Goal: Information Seeking & Learning: Check status

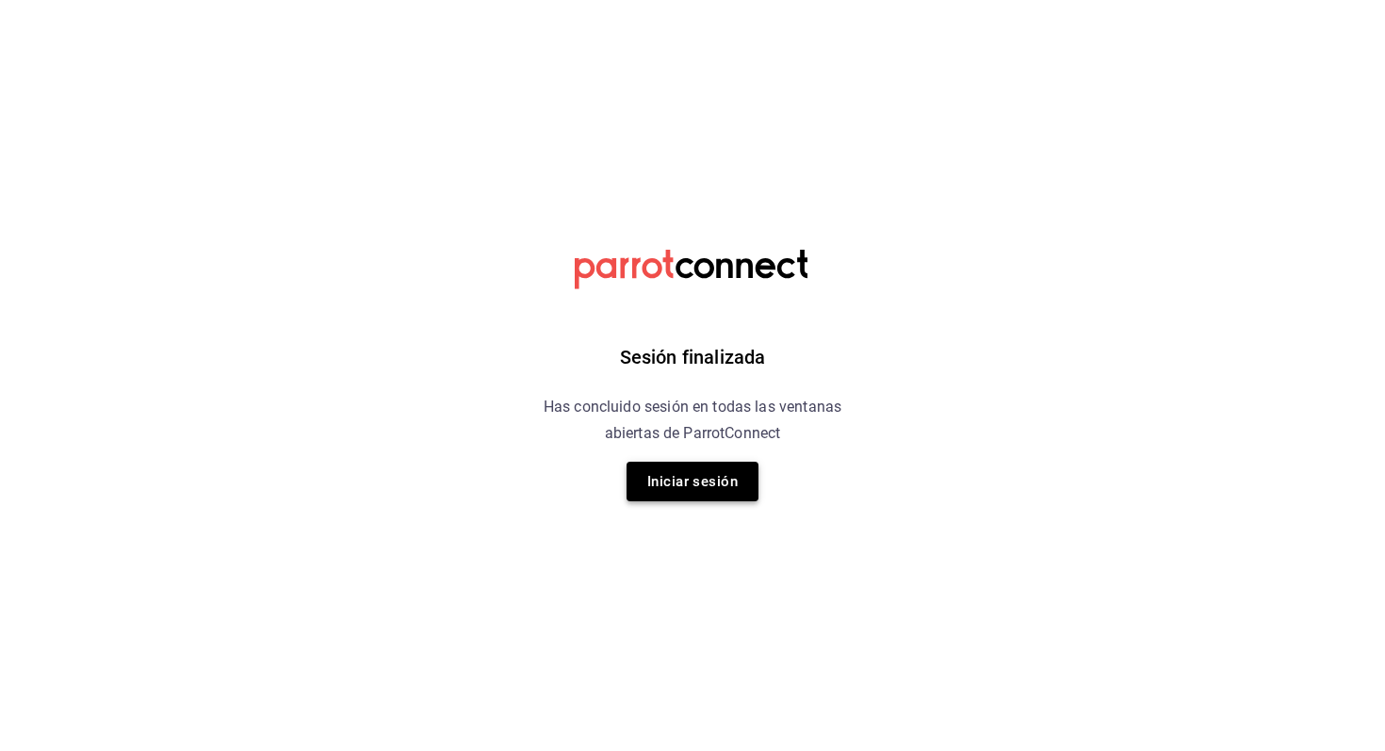
click at [685, 471] on button "Iniciar sesión" at bounding box center [693, 482] width 132 height 40
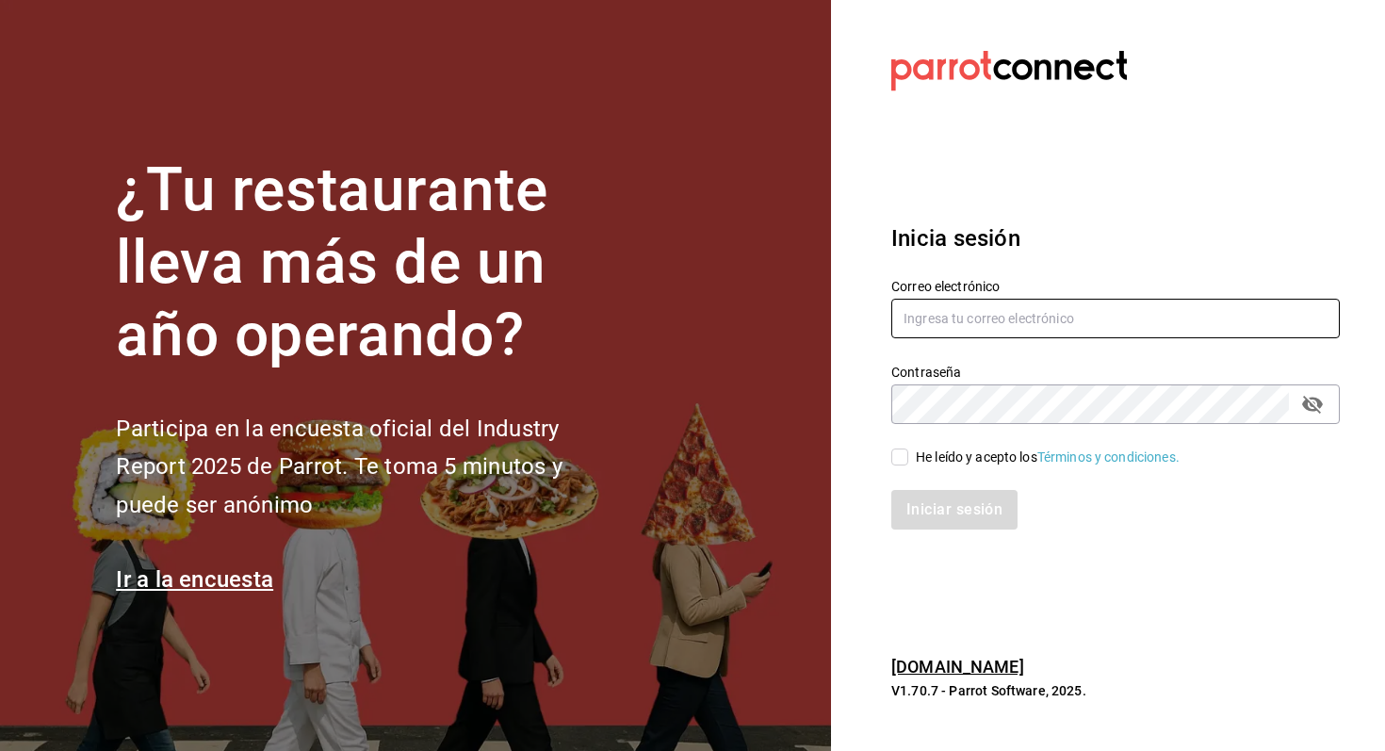
click at [978, 321] on input "text" at bounding box center [1116, 319] width 449 height 40
type input "[EMAIL_ADDRESS][DOMAIN_NAME]"
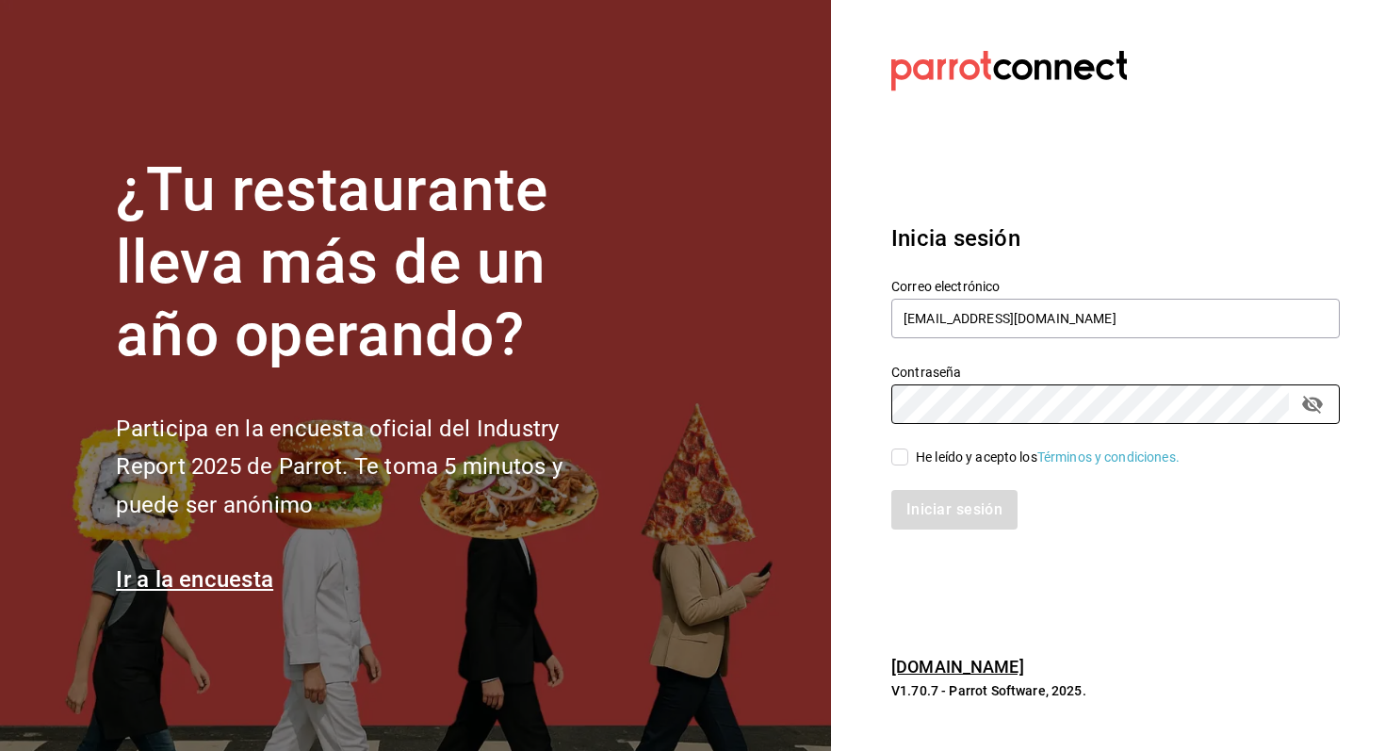
click at [963, 455] on div "He leído y acepto los Términos y condiciones." at bounding box center [1048, 458] width 264 height 20
click at [909, 455] on input "He leído y acepto los Términos y condiciones." at bounding box center [900, 457] width 17 height 17
checkbox input "true"
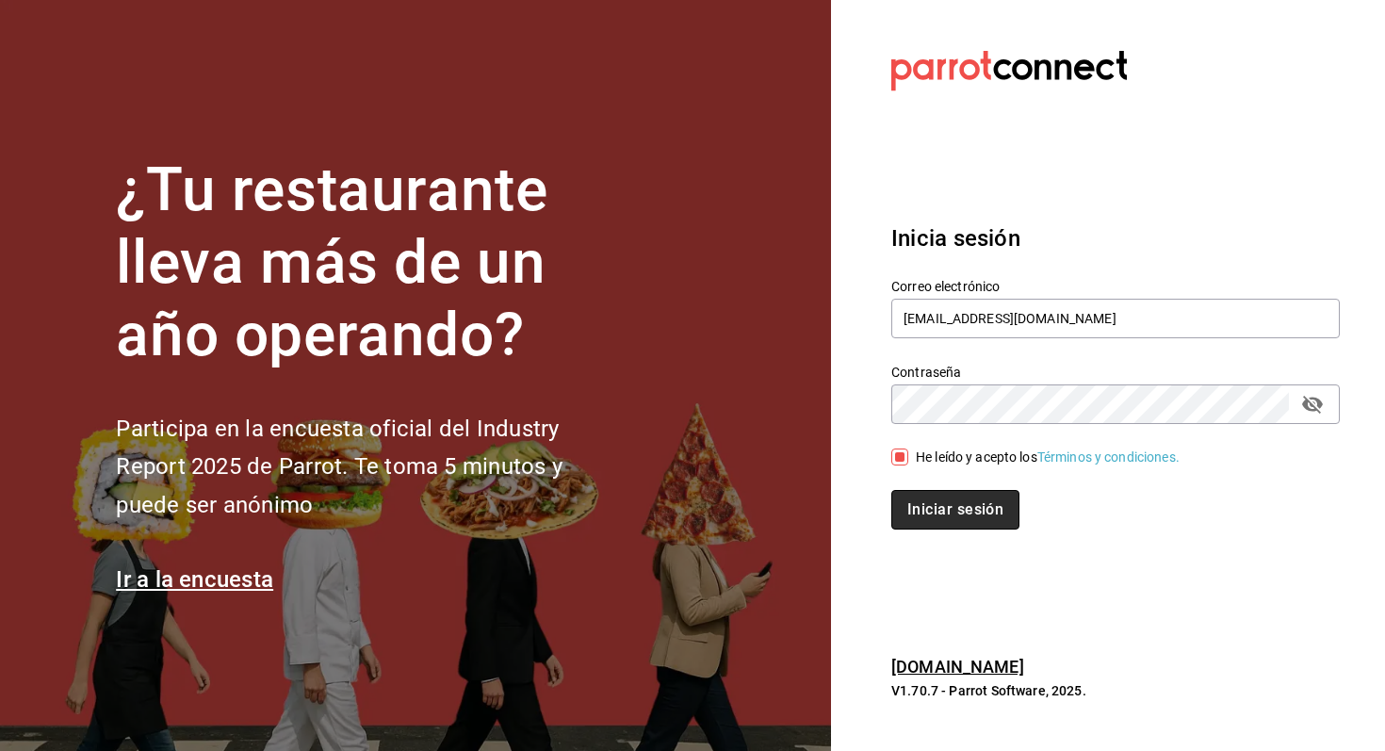
click at [965, 523] on button "Iniciar sesión" at bounding box center [956, 510] width 128 height 40
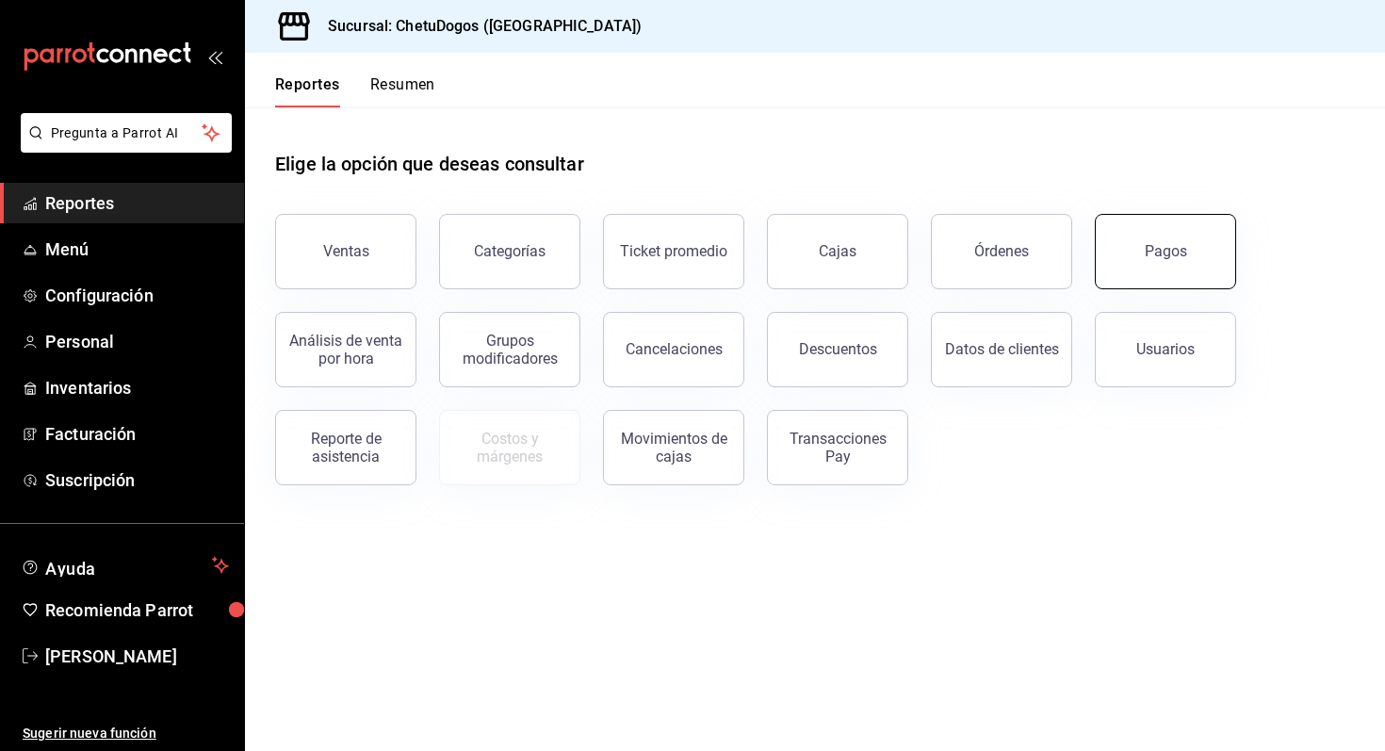
click at [1150, 271] on button "Pagos" at bounding box center [1165, 251] width 141 height 75
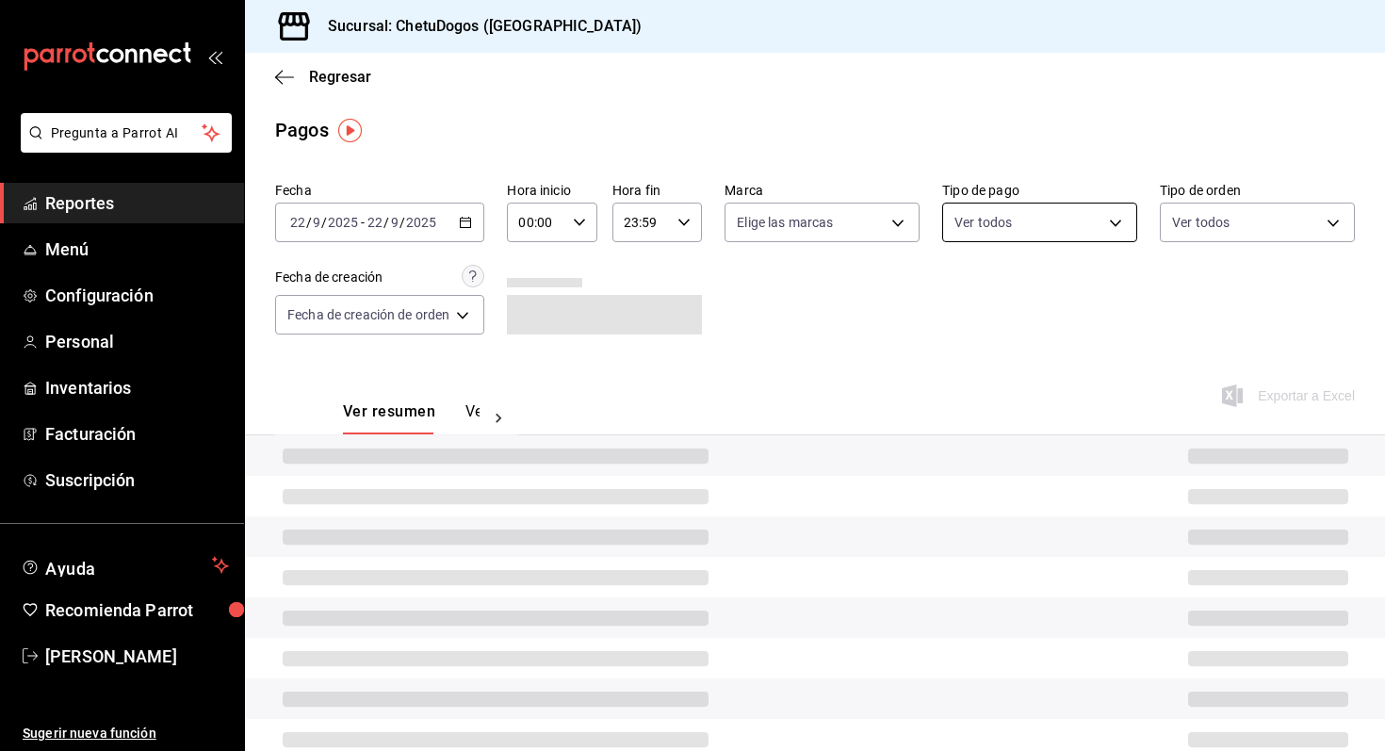
click at [1028, 223] on body "Pregunta a Parrot AI Reportes Menú Configuración Personal Inventarios Facturaci…" at bounding box center [692, 375] width 1385 height 751
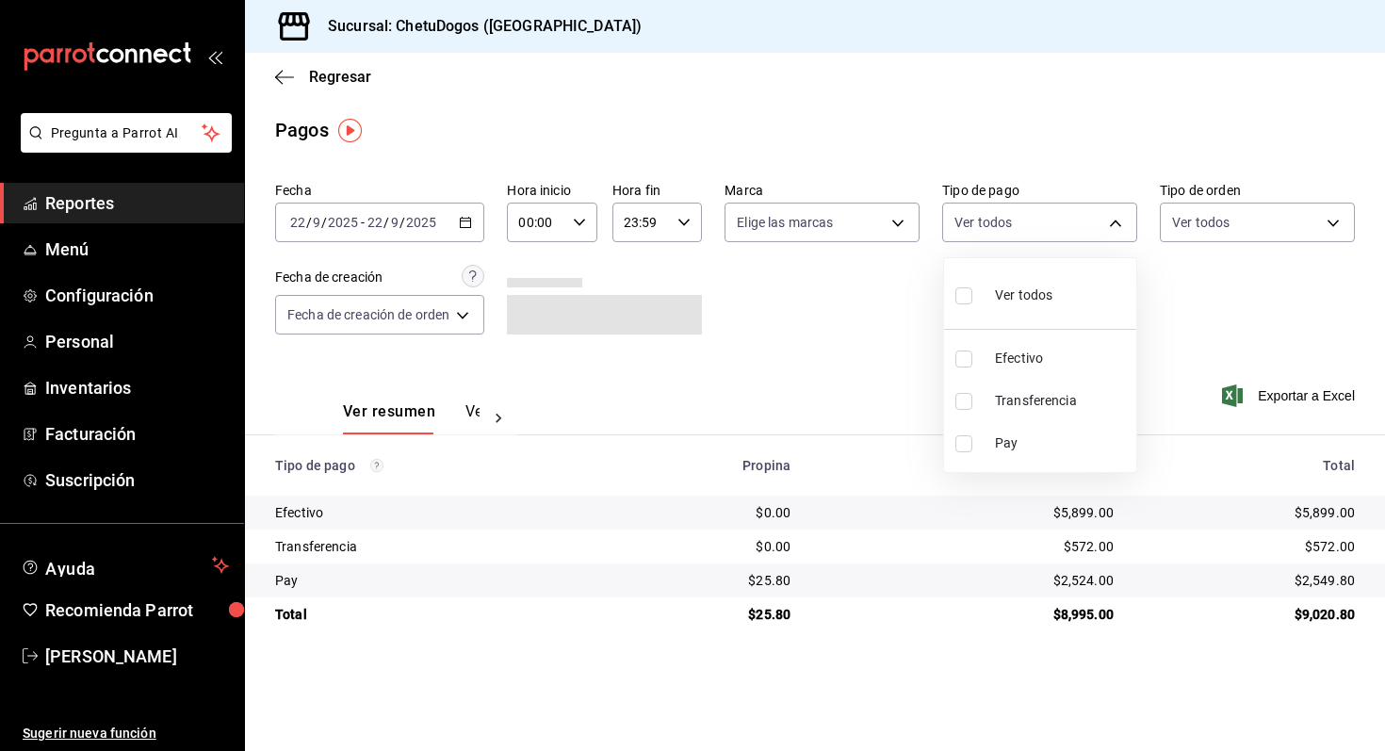
click at [1029, 408] on span "Transferencia" at bounding box center [1062, 401] width 134 height 20
type input "3ed6a707-958b-4f58-96bd-1765151de521"
checkbox input "true"
click at [1231, 265] on div at bounding box center [692, 375] width 1385 height 751
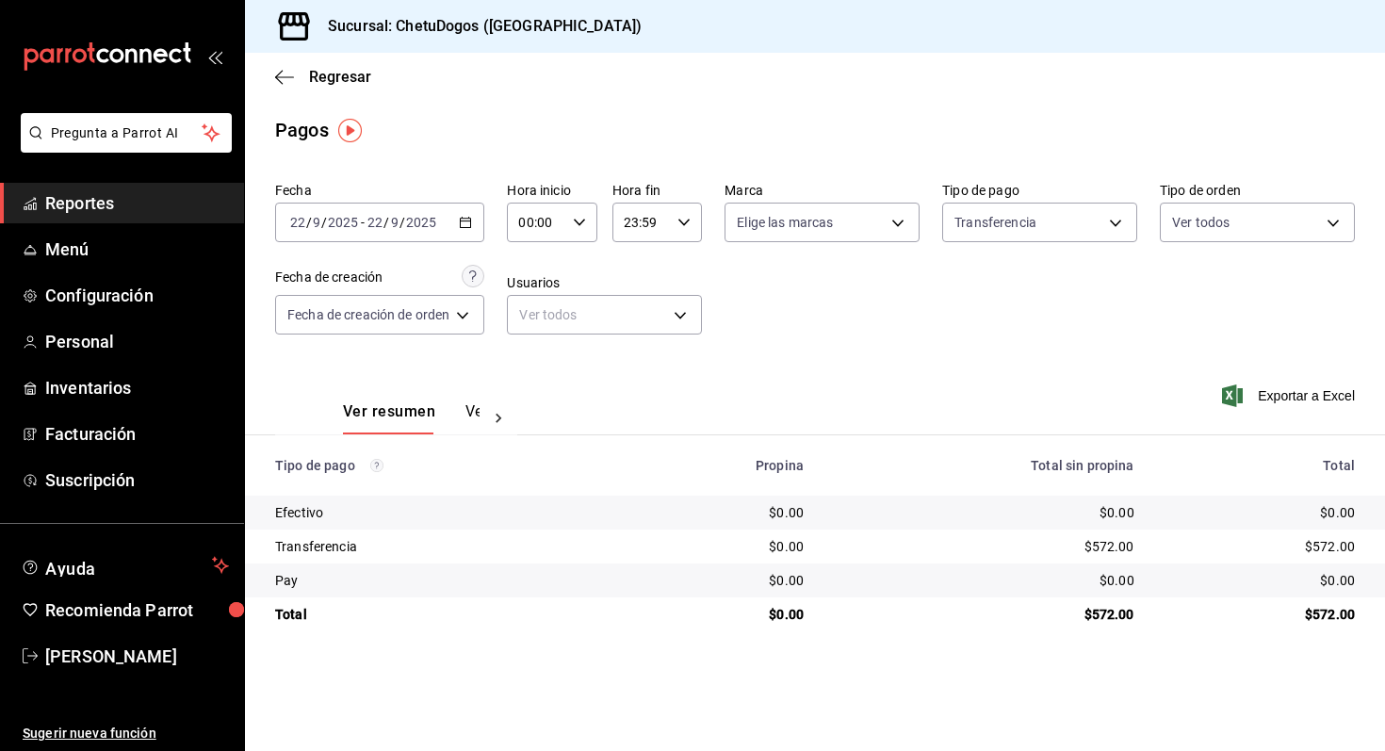
click at [1112, 562] on td "$572.00" at bounding box center [984, 547] width 331 height 34
click at [1118, 556] on td "$572.00" at bounding box center [984, 547] width 331 height 34
click at [288, 93] on div "Regresar" at bounding box center [815, 77] width 1140 height 48
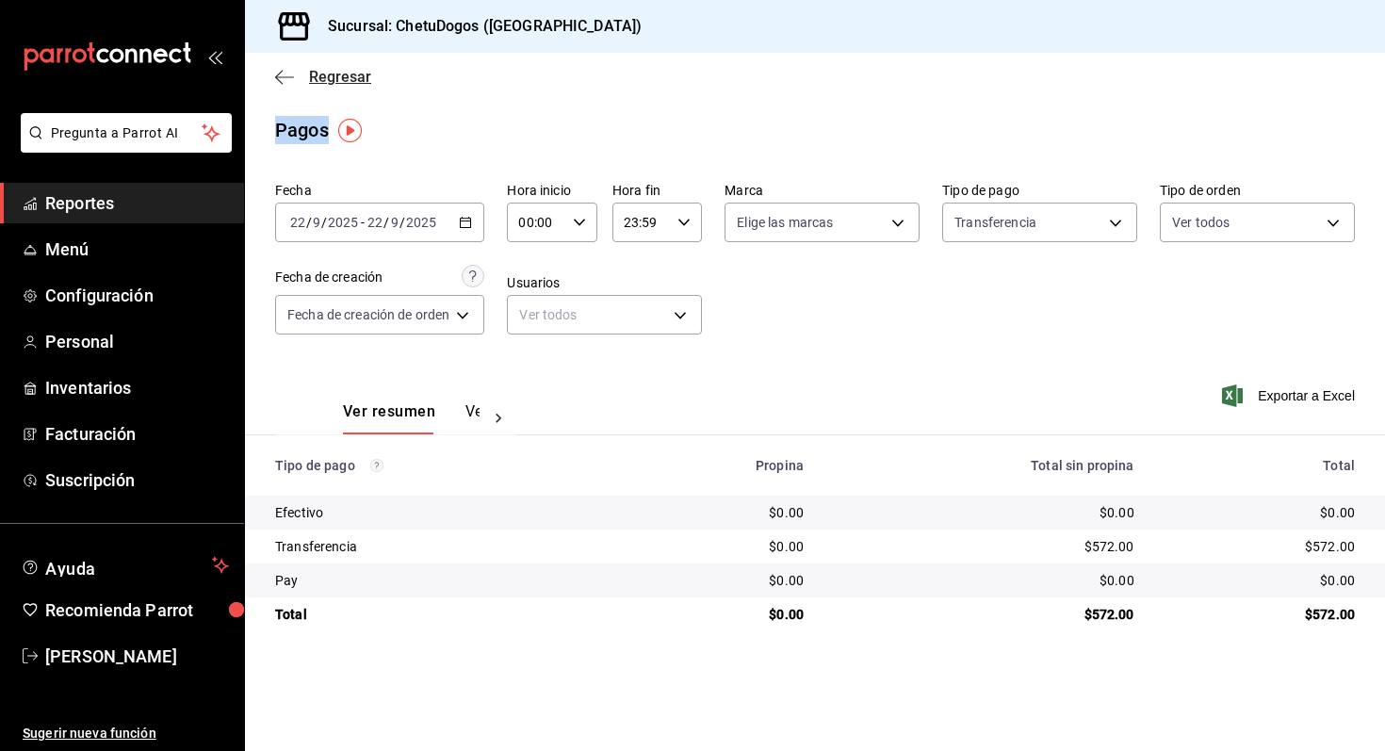
click at [285, 85] on span "Regresar" at bounding box center [323, 77] width 96 height 18
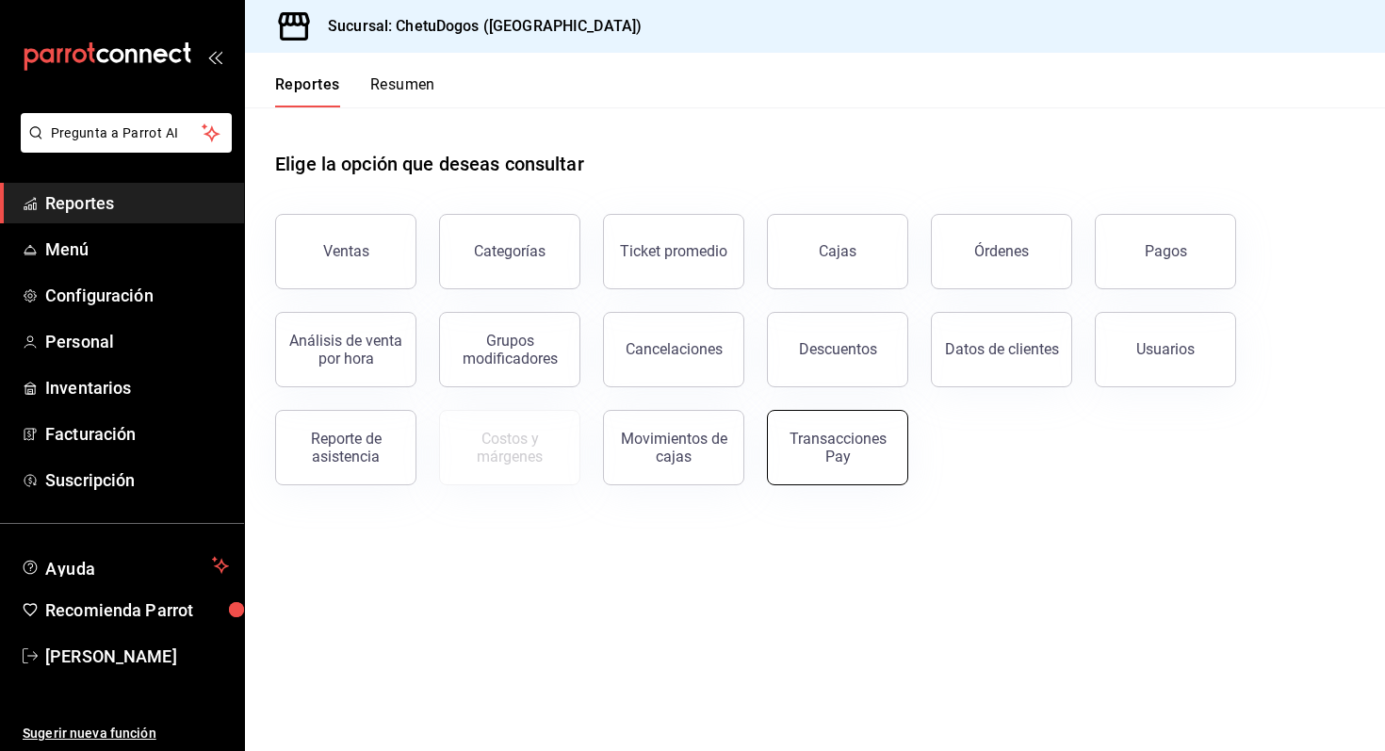
click at [836, 451] on div "Transacciones Pay" at bounding box center [837, 448] width 117 height 36
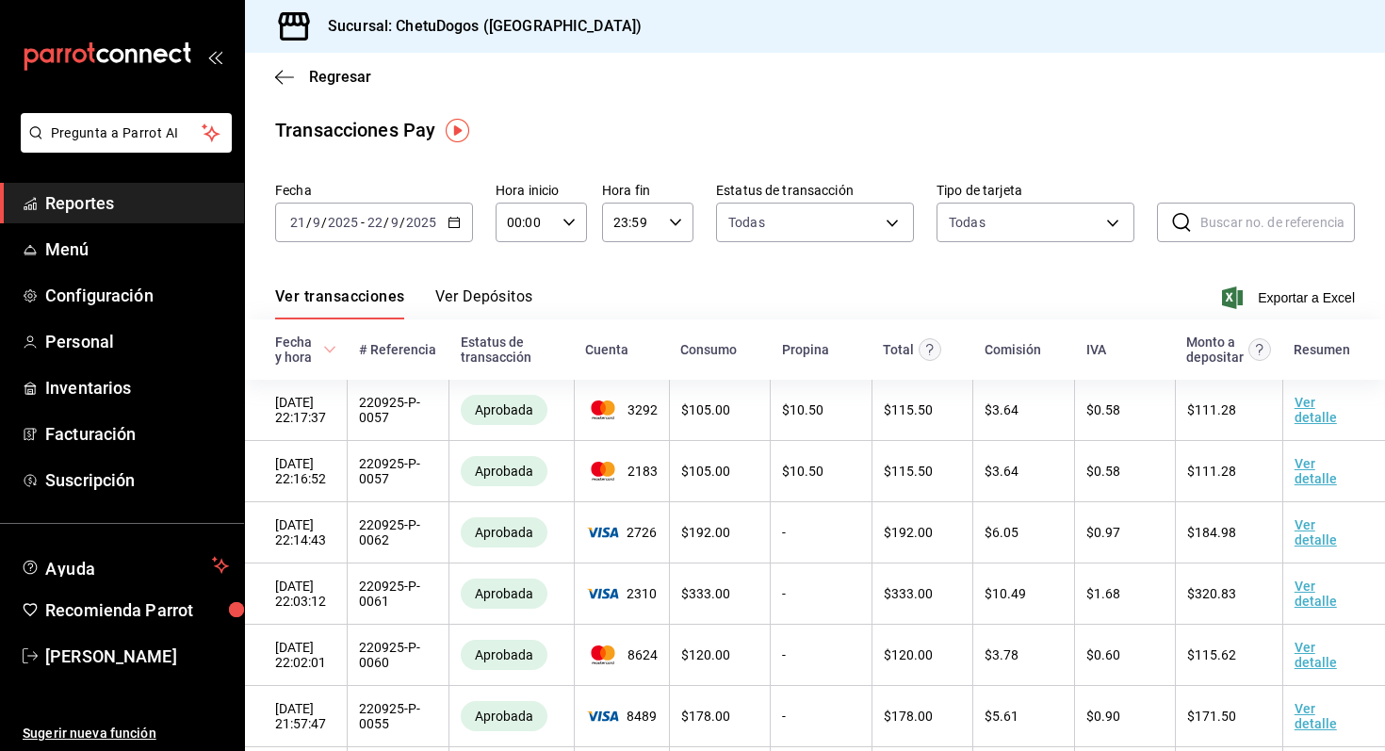
click at [479, 296] on button "Ver Depósitos" at bounding box center [484, 303] width 98 height 32
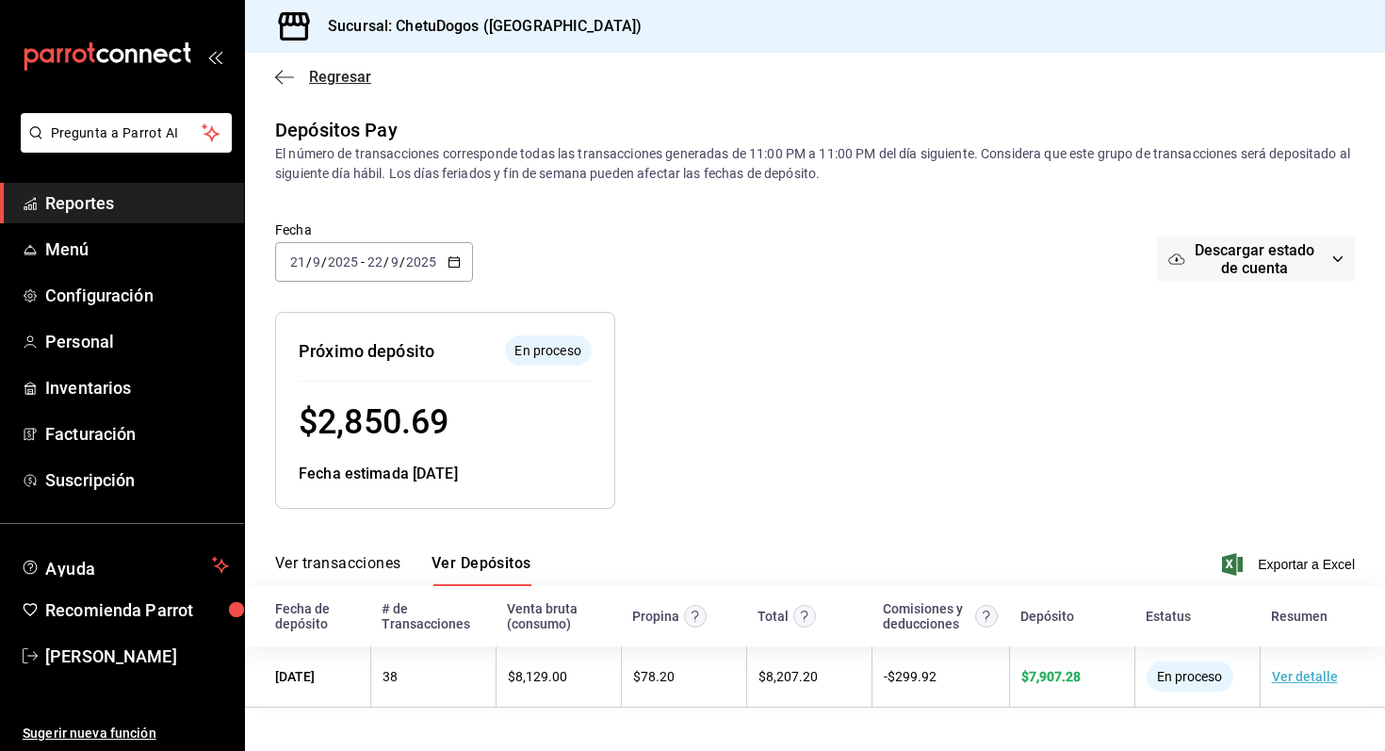
click at [286, 76] on icon "button" at bounding box center [284, 77] width 19 height 17
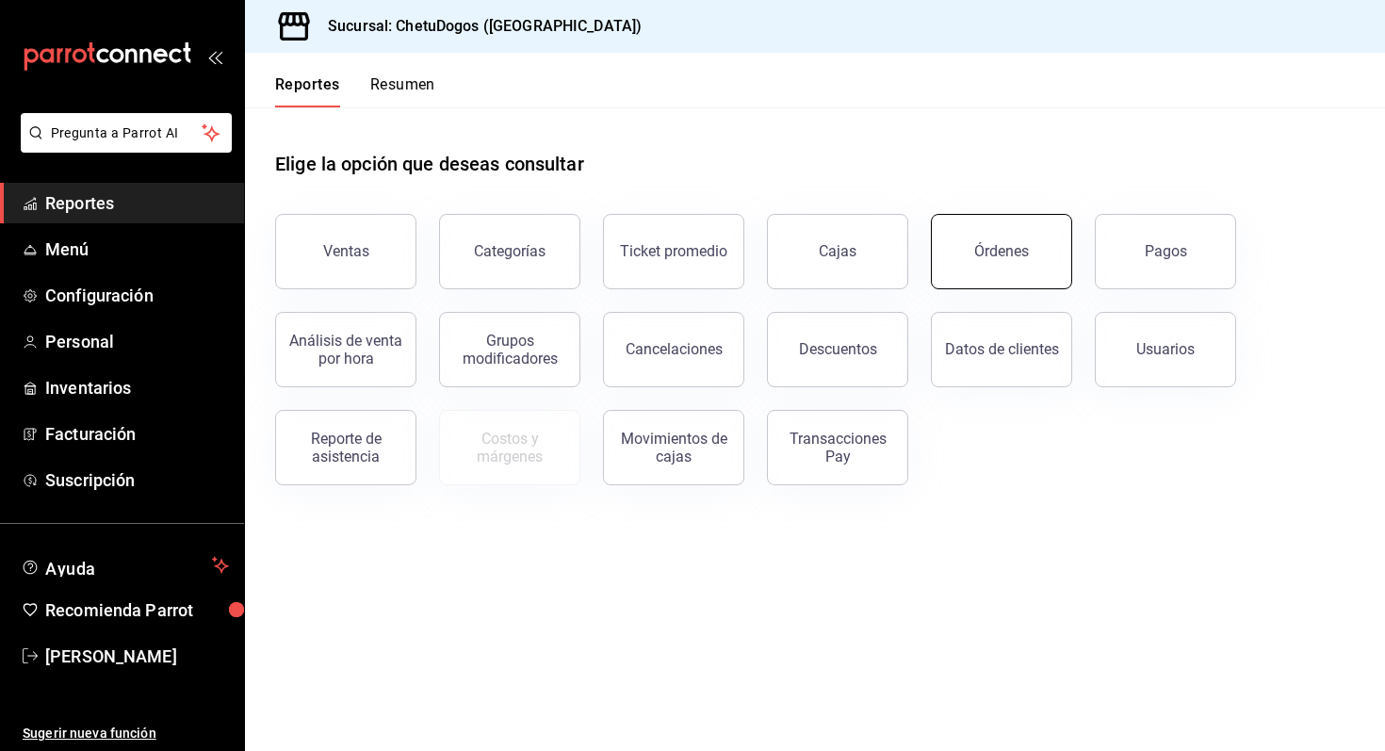
click at [996, 267] on button "Órdenes" at bounding box center [1001, 251] width 141 height 75
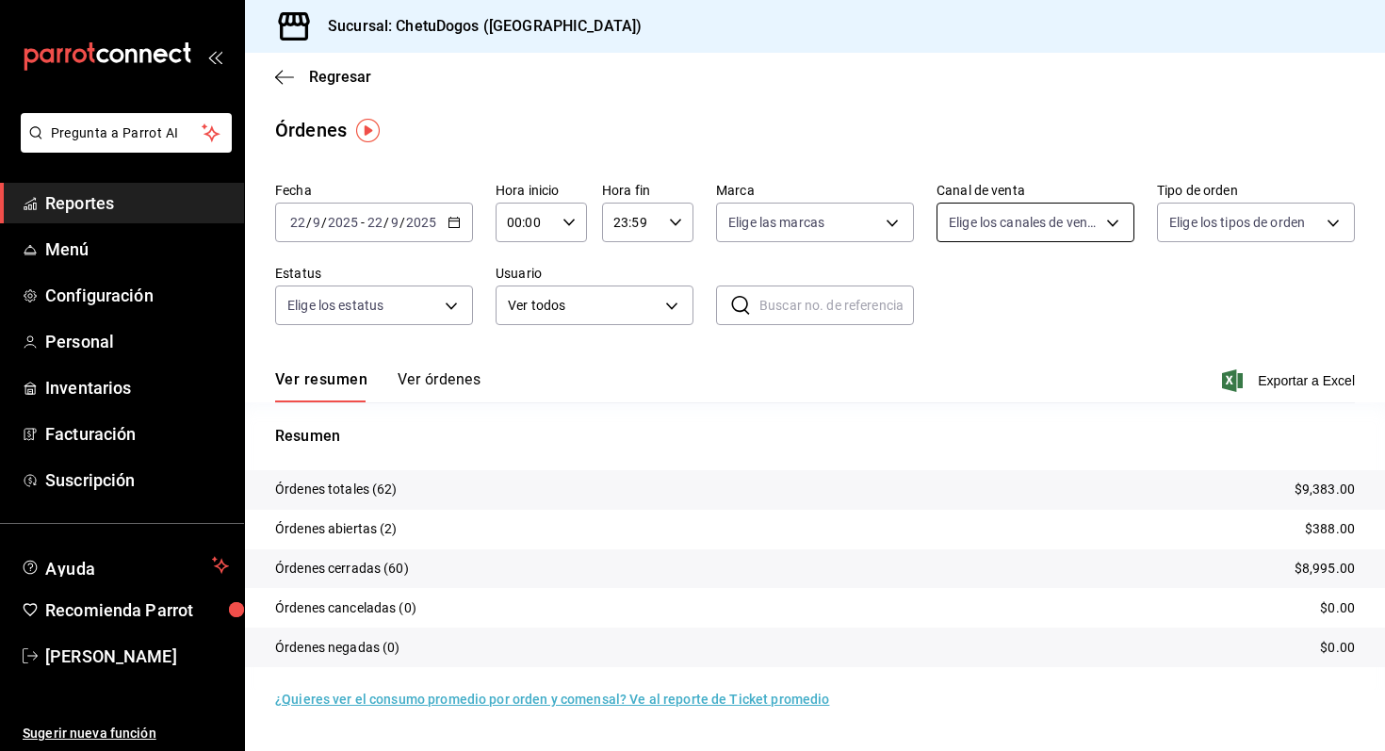
click at [1041, 216] on body "Pregunta a Parrot AI Reportes Menú Configuración Personal Inventarios Facturaci…" at bounding box center [692, 375] width 1385 height 751
click at [1244, 200] on div at bounding box center [692, 375] width 1385 height 751
click at [1224, 214] on body "Pregunta a Parrot AI Reportes Menú Configuración Personal Inventarios Facturaci…" at bounding box center [692, 375] width 1385 height 751
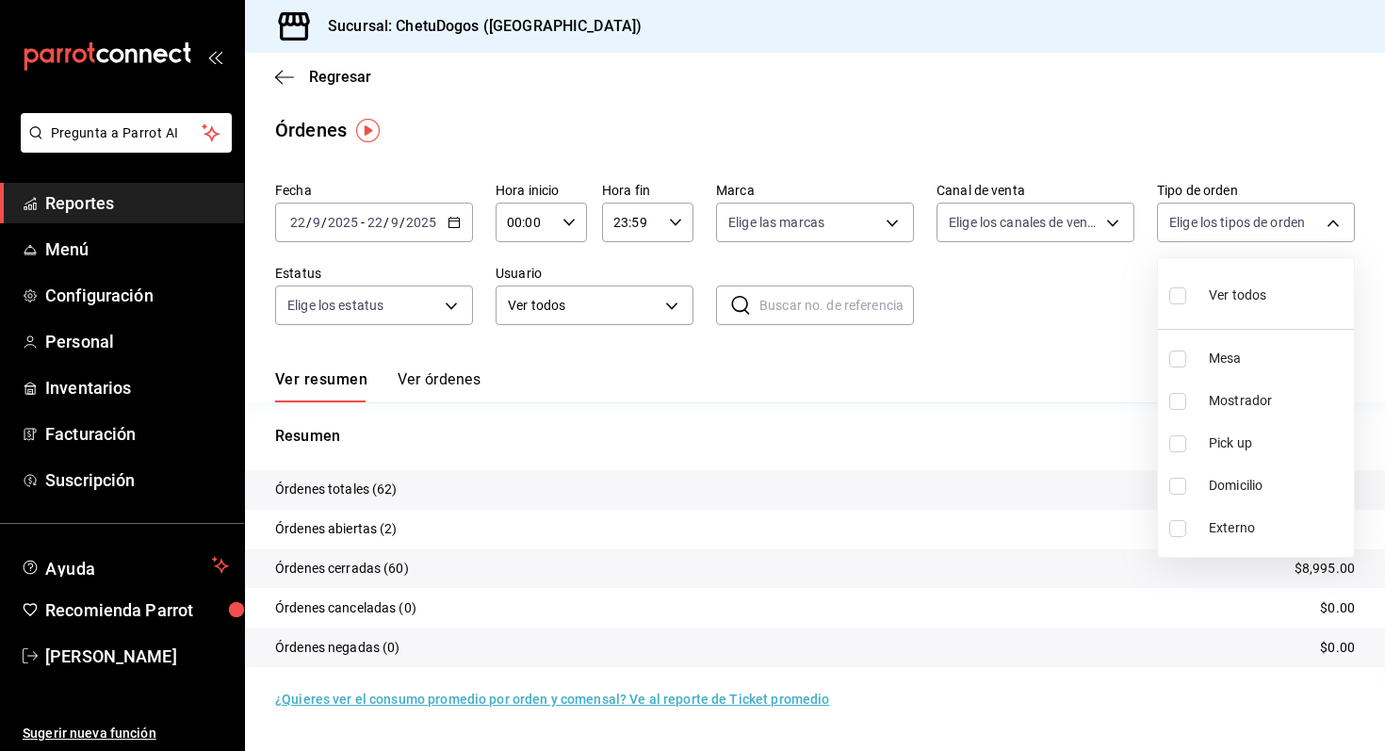
click at [1185, 486] on input "checkbox" at bounding box center [1178, 486] width 17 height 17
checkbox input "true"
type input "16f25281-3d20-4955-8477-42de74bf012f"
click at [982, 437] on div at bounding box center [692, 375] width 1385 height 751
click at [287, 86] on div "Regresar" at bounding box center [815, 77] width 1140 height 48
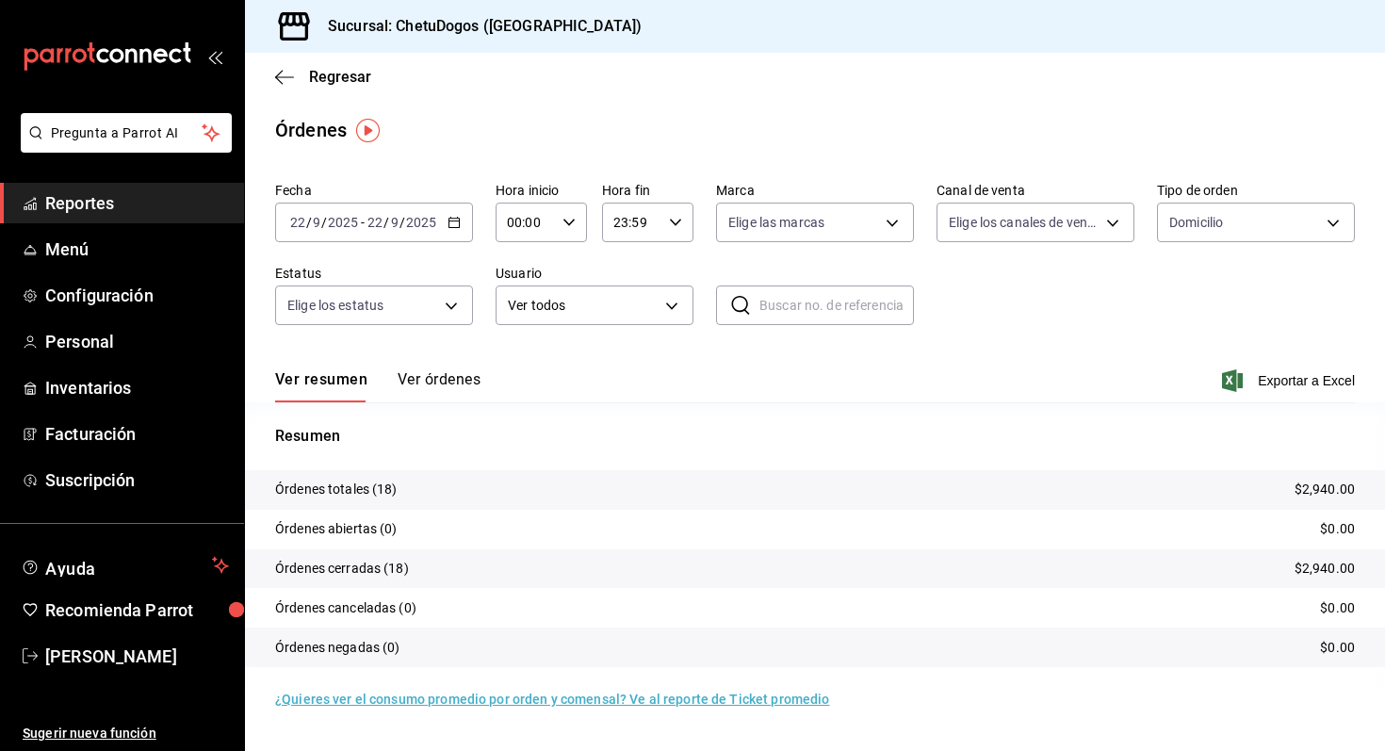
click at [1062, 194] on label "Canal de venta" at bounding box center [1036, 190] width 198 height 13
click at [284, 80] on icon "button" at bounding box center [284, 77] width 19 height 17
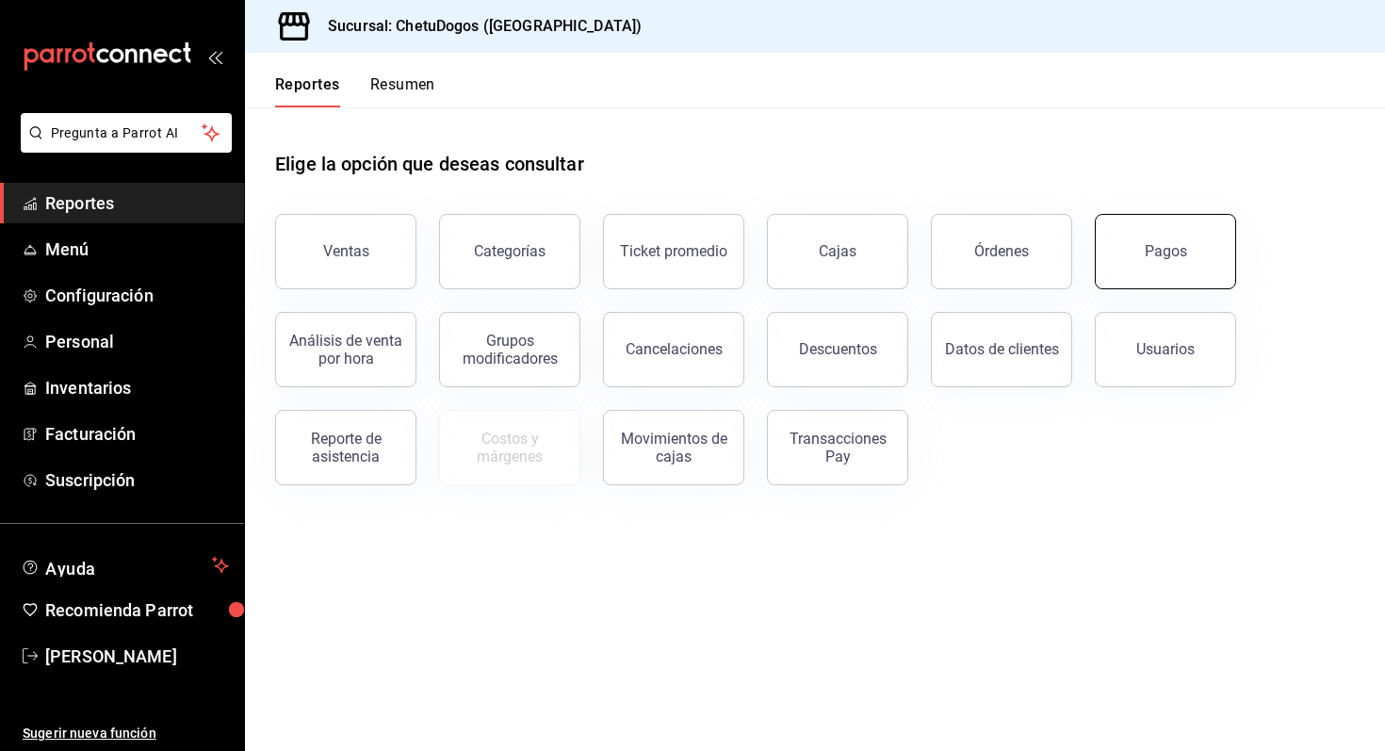
click at [1176, 265] on button "Pagos" at bounding box center [1165, 251] width 141 height 75
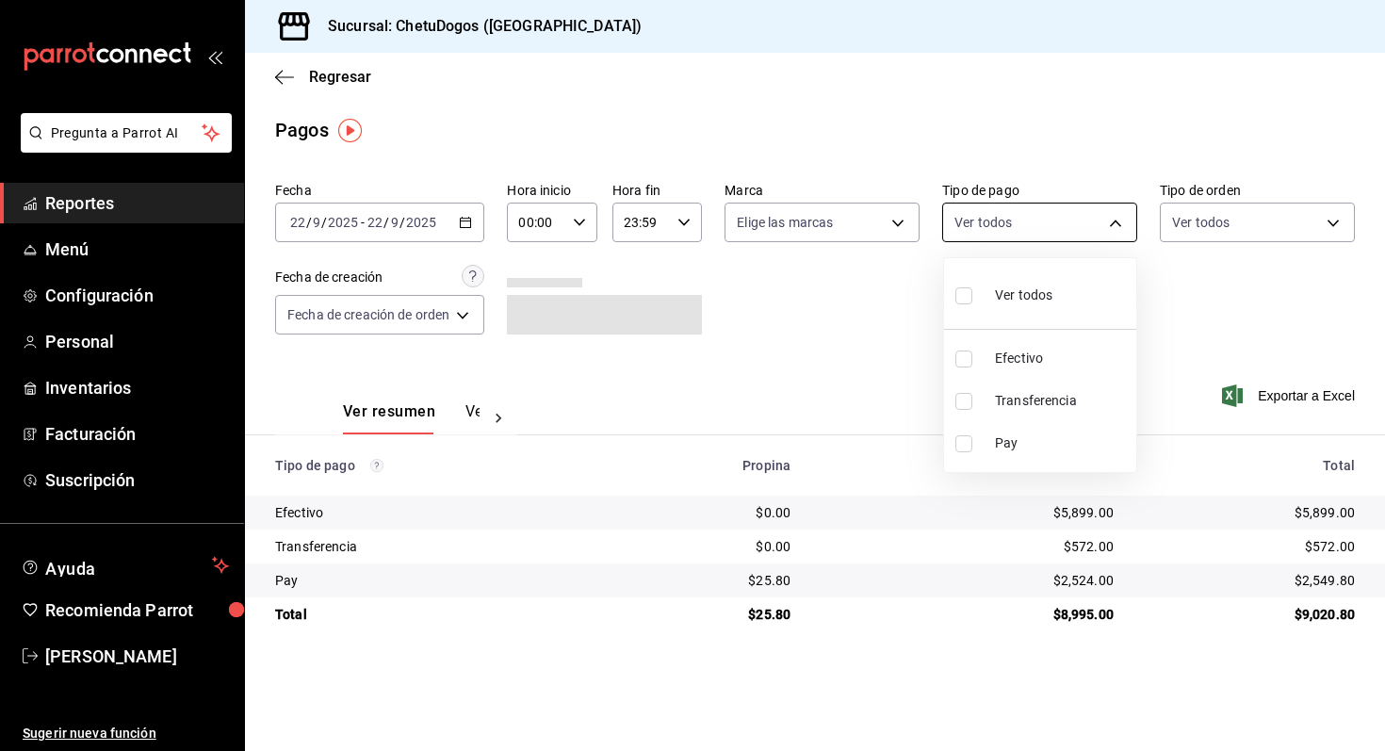
click at [1052, 212] on body "Pregunta a Parrot AI Reportes Menú Configuración Personal Inventarios Facturaci…" at bounding box center [692, 375] width 1385 height 751
click at [1014, 357] on span "Efectivo" at bounding box center [1062, 359] width 134 height 20
type input "e8f95583-82d8-4709-aa86-e29d7d0c9b5a"
checkbox input "true"
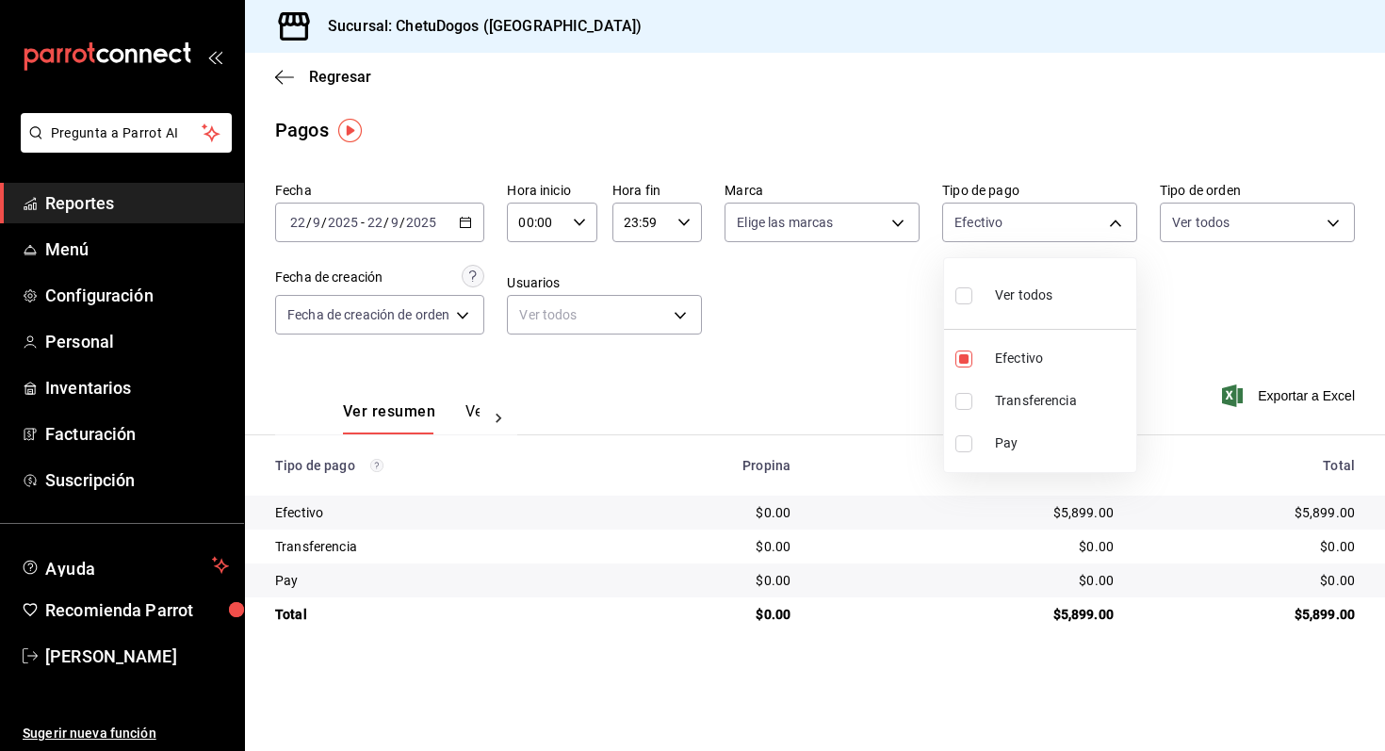
click at [1222, 233] on div at bounding box center [692, 375] width 1385 height 751
click at [1206, 225] on body "Pregunta a Parrot AI Reportes Menú Configuración Personal Inventarios Facturaci…" at bounding box center [692, 375] width 1385 height 751
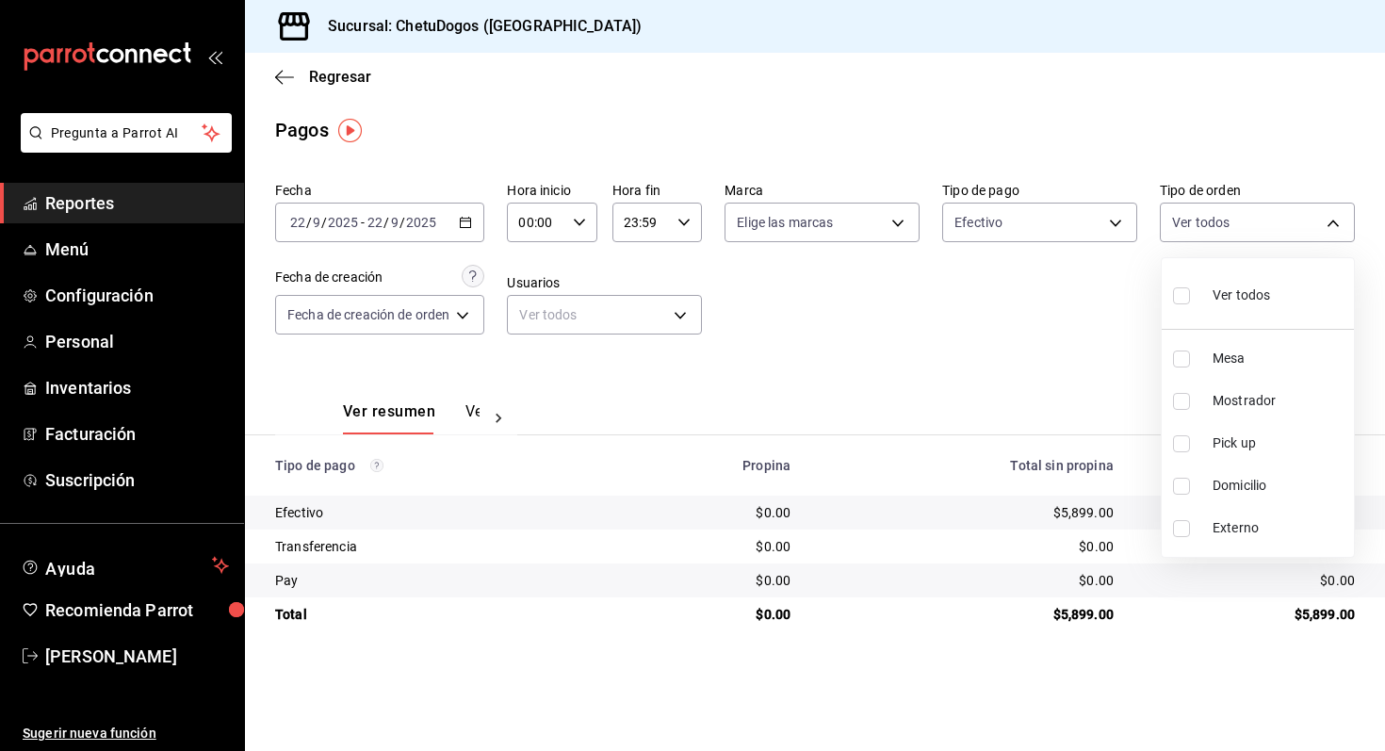
click at [1239, 497] on li "Domicilio" at bounding box center [1258, 486] width 192 height 42
type input "16f25281-3d20-4955-8477-42de74bf012f"
checkbox input "true"
click at [777, 321] on div at bounding box center [692, 375] width 1385 height 751
click at [1182, 217] on body "Pregunta a Parrot AI Reportes Menú Configuración Personal Inventarios Facturaci…" at bounding box center [692, 375] width 1385 height 751
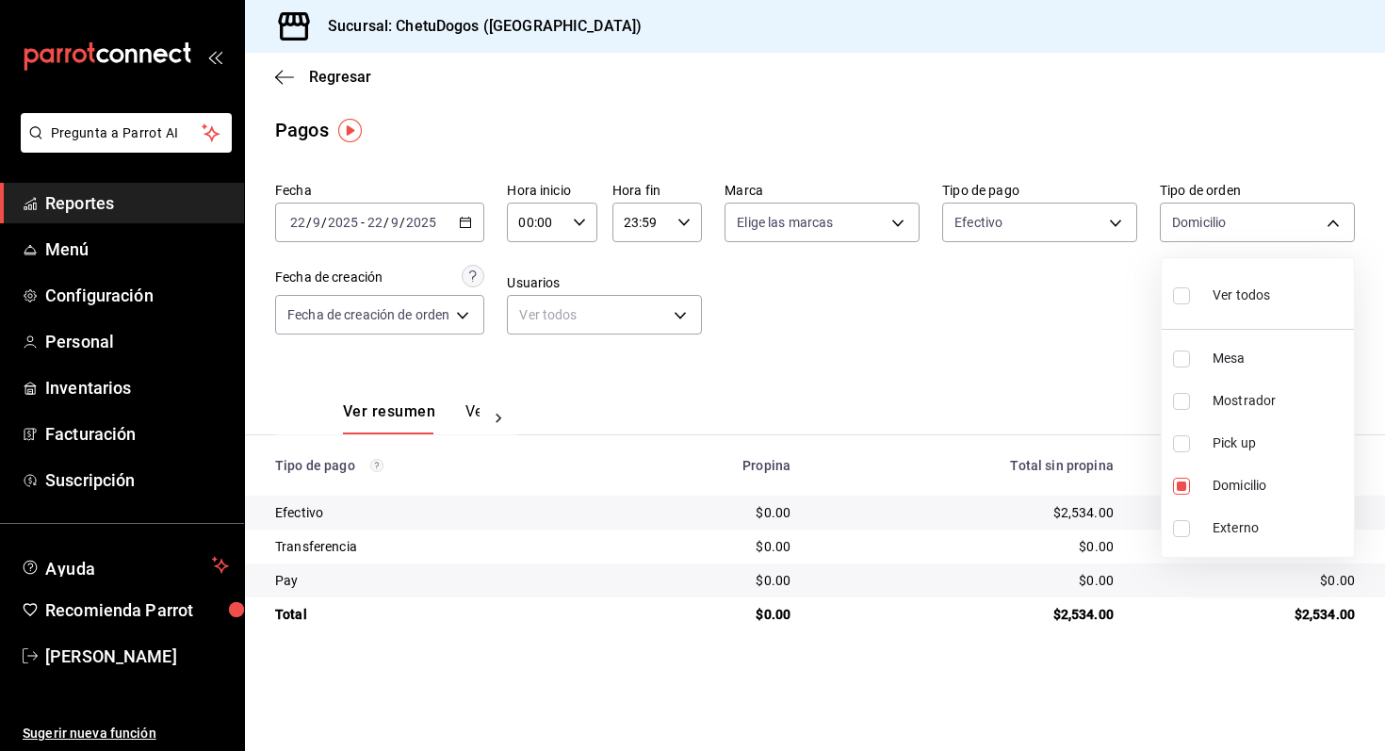
click at [1095, 323] on div at bounding box center [692, 375] width 1385 height 751
